Goal: Transaction & Acquisition: Purchase product/service

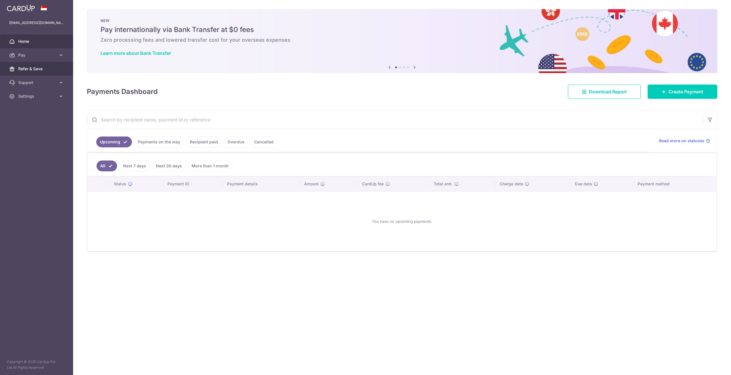
click at [37, 68] on span "Refer & Save" at bounding box center [37, 69] width 38 height 6
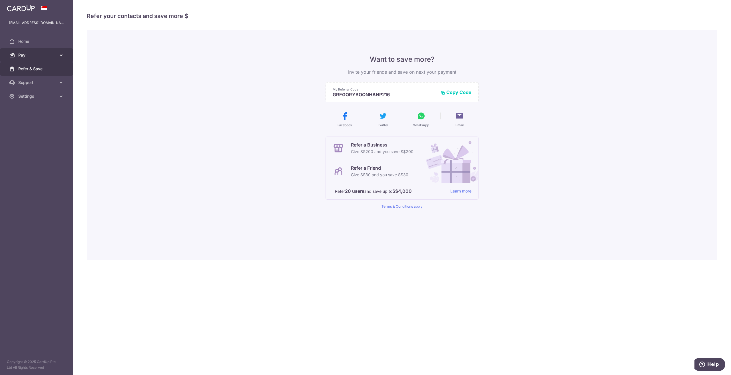
click at [70, 59] on link "Pay" at bounding box center [36, 55] width 73 height 14
click at [29, 42] on span "Home" at bounding box center [37, 42] width 38 height 6
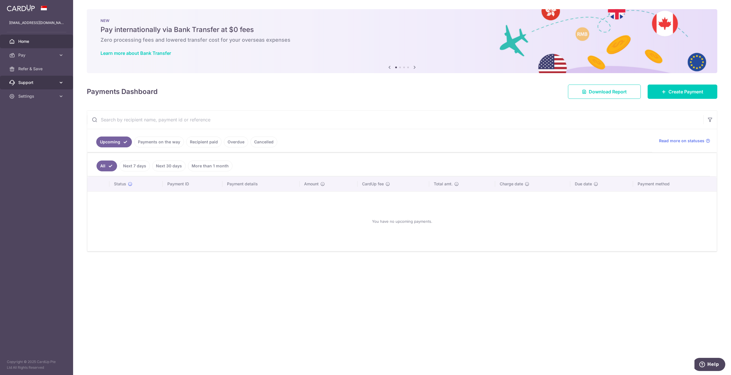
click at [49, 80] on span "Support" at bounding box center [37, 83] width 38 height 6
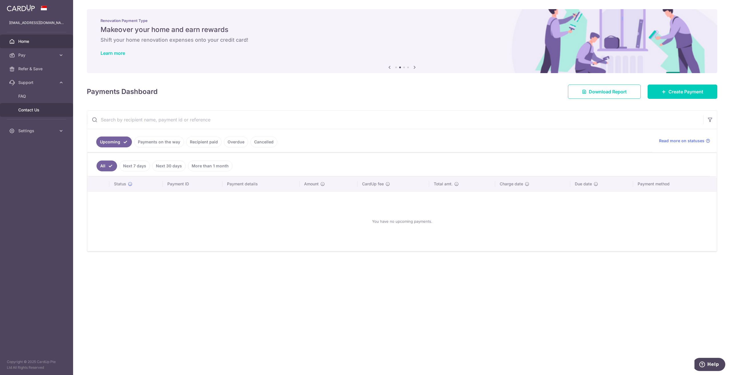
click at [36, 111] on span "Contact Us" at bounding box center [37, 110] width 38 height 6
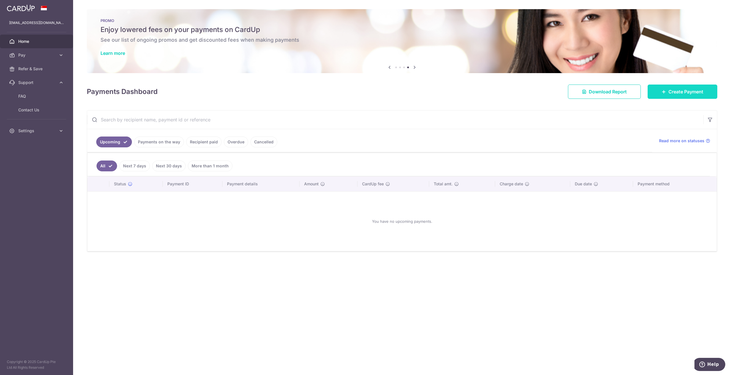
click at [653, 91] on link "Create Payment" at bounding box center [683, 92] width 70 height 14
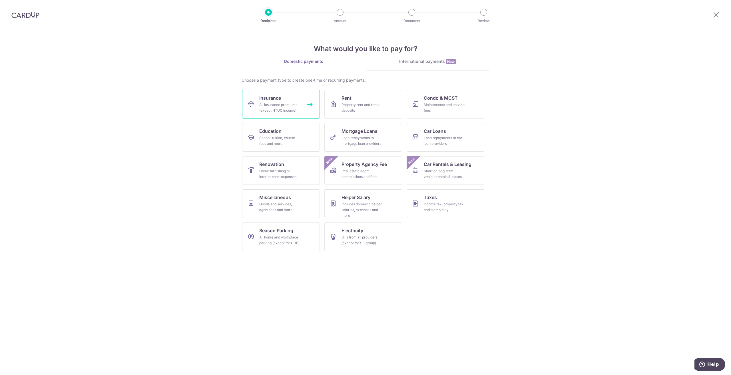
click at [257, 104] on link "Insurance All insurance premiums (except NTUC Income)" at bounding box center [281, 104] width 78 height 29
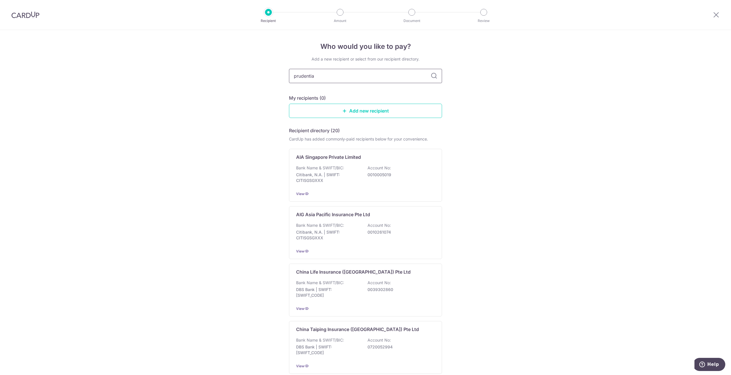
type input "prudential"
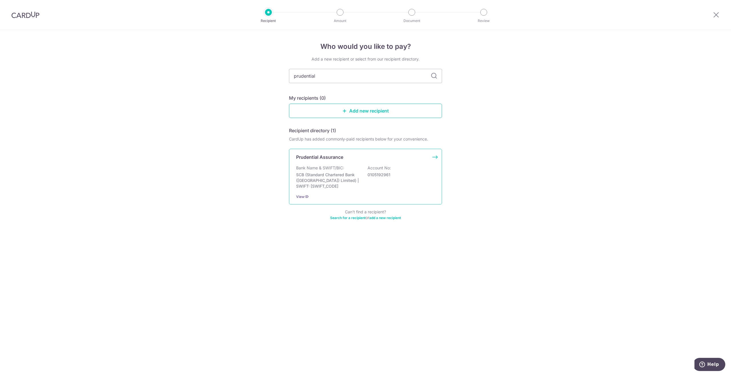
click at [383, 184] on div "Bank Name & SWIFT/BIC: SCB (Standard Chartered Bank (Singapore) Limited) | SWIF…" at bounding box center [365, 177] width 139 height 24
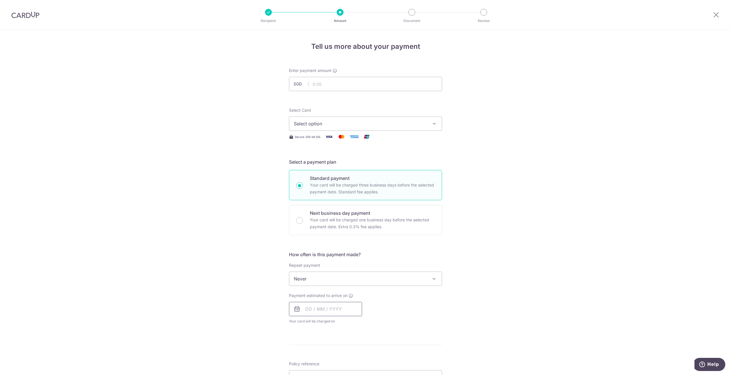
click at [340, 308] on input "text" at bounding box center [325, 309] width 73 height 14
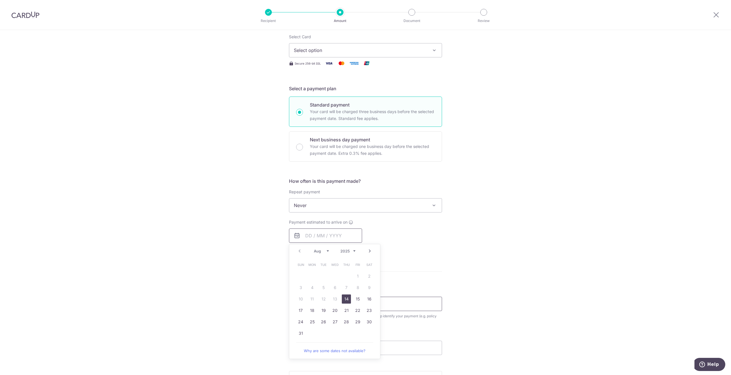
scroll to position [114, 0]
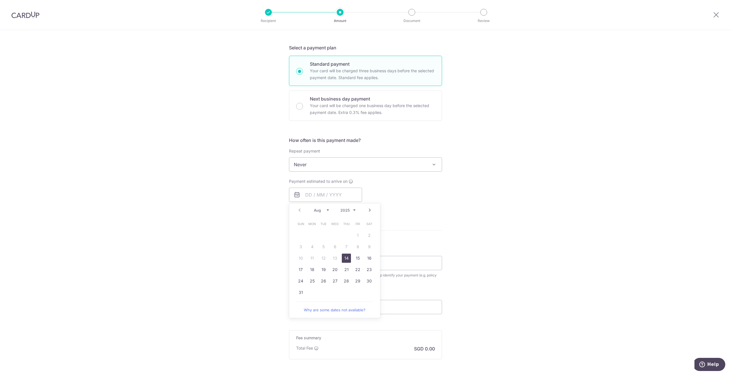
click at [346, 254] on link "14" at bounding box center [346, 258] width 9 height 9
type input "14/08/2025"
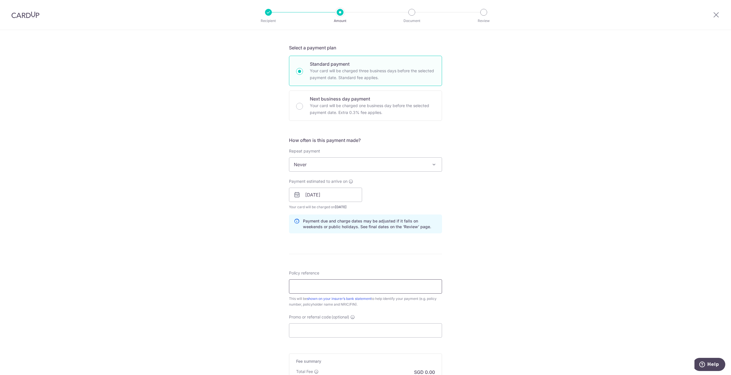
click at [372, 288] on input "Policy reference" at bounding box center [365, 286] width 153 height 14
paste input "71019775"
type input "71019775"
click at [416, 328] on input "Promo or referral code (optional)" at bounding box center [365, 330] width 153 height 14
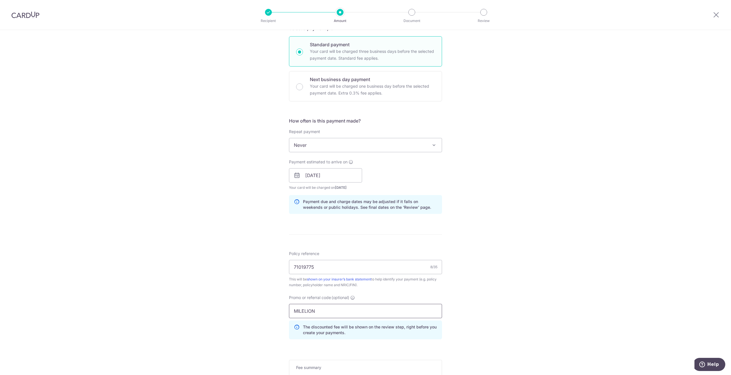
scroll to position [200, 0]
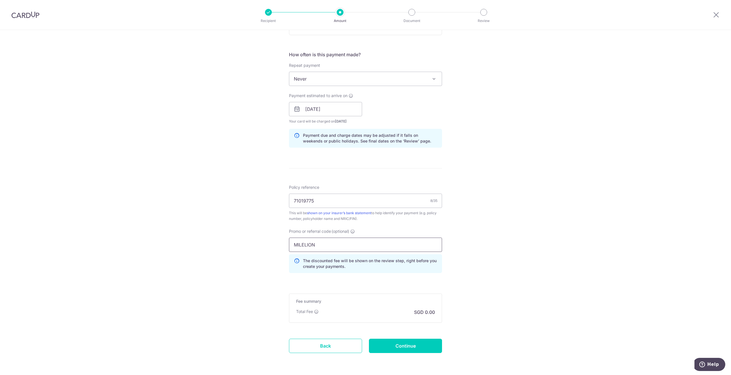
type input "MILELION"
click at [469, 308] on div "Tell us more about your payment Enter payment amount SGD Select Card Select opt…" at bounding box center [365, 113] width 731 height 566
click at [420, 343] on input "Continue" at bounding box center [405, 346] width 73 height 14
type input "Create Schedule"
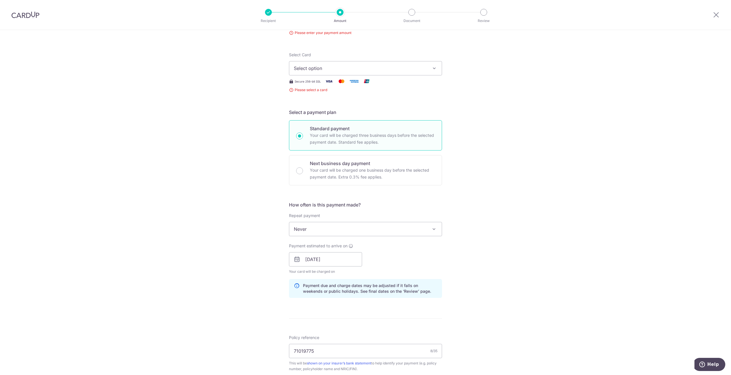
click at [363, 78] on img at bounding box center [366, 81] width 11 height 7
click at [367, 69] on span "Select option" at bounding box center [360, 68] width 133 height 7
click at [323, 122] on span "**** 8298" at bounding box center [318, 122] width 22 height 7
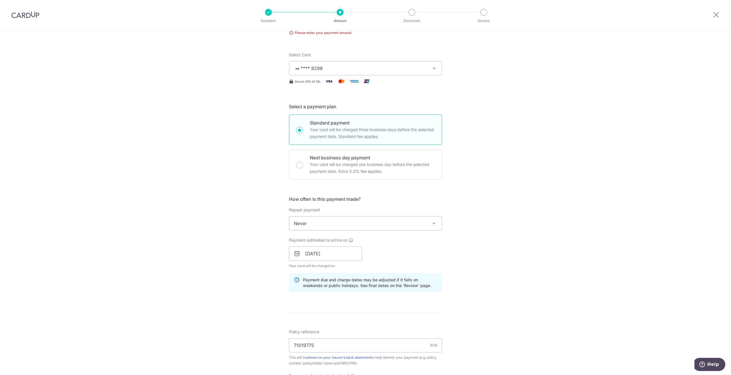
click at [385, 222] on span "Never" at bounding box center [365, 223] width 152 height 14
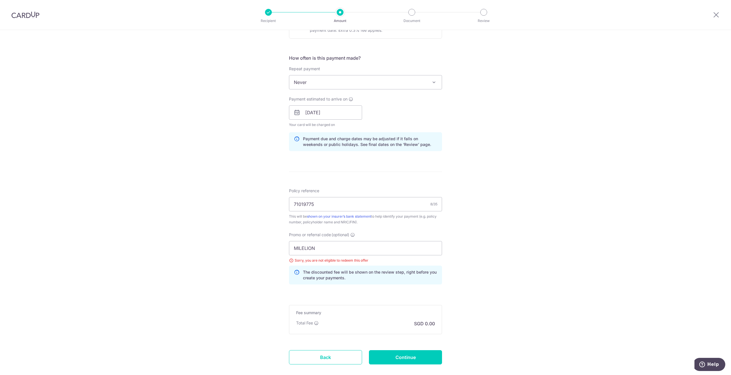
scroll to position [206, 0]
drag, startPoint x: 390, startPoint y: 247, endPoint x: 90, endPoint y: 226, distance: 300.5
click at [90, 226] on div "Tell us more about your payment Enter payment amount SGD Please enter your paym…" at bounding box center [365, 115] width 731 height 582
type input "="
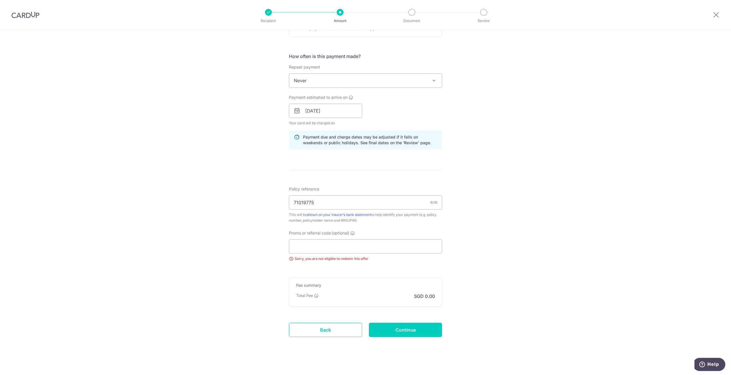
click at [81, 234] on div "Tell us more about your payment Enter payment amount SGD Please enter your paym…" at bounding box center [365, 102] width 731 height 556
click at [350, 204] on input "71019775" at bounding box center [365, 202] width 153 height 14
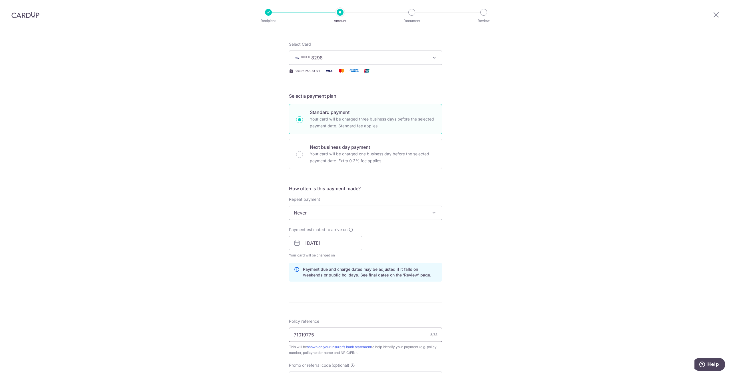
scroll to position [178, 0]
